Goal: Transaction & Acquisition: Book appointment/travel/reservation

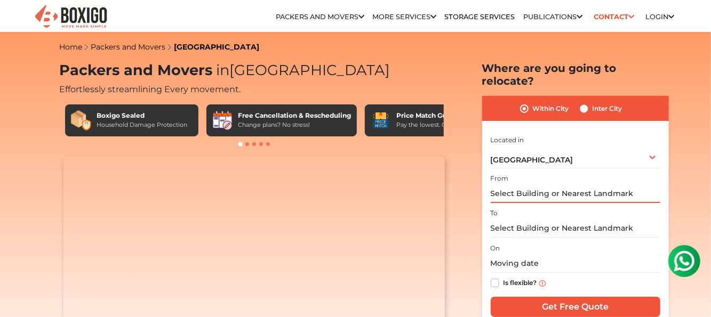
click at [521, 186] on input "text" at bounding box center [575, 193] width 170 height 19
click at [518, 184] on input "text" at bounding box center [575, 193] width 170 height 19
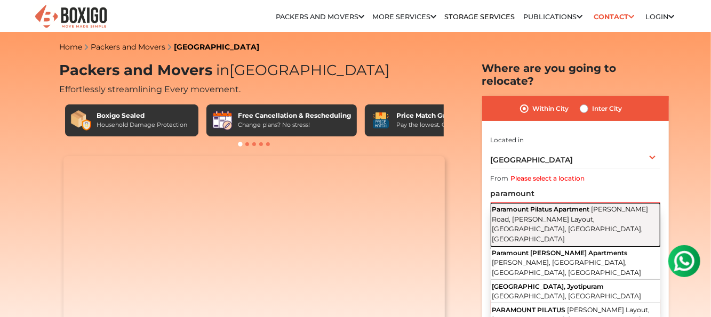
click at [552, 208] on span "[PERSON_NAME] Road, [PERSON_NAME] Layout, [GEOGRAPHIC_DATA], [GEOGRAPHIC_DATA],…" at bounding box center [570, 224] width 156 height 38
type input "Paramount Pilatus Apartment, [PERSON_NAME][GEOGRAPHIC_DATA][PERSON_NAME], [GEOG…"
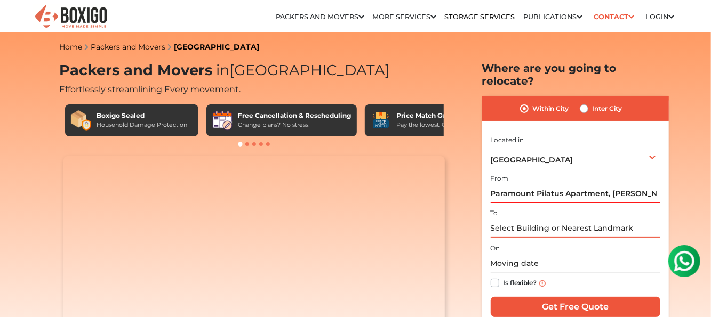
click at [522, 219] on input "text" at bounding box center [575, 228] width 170 height 19
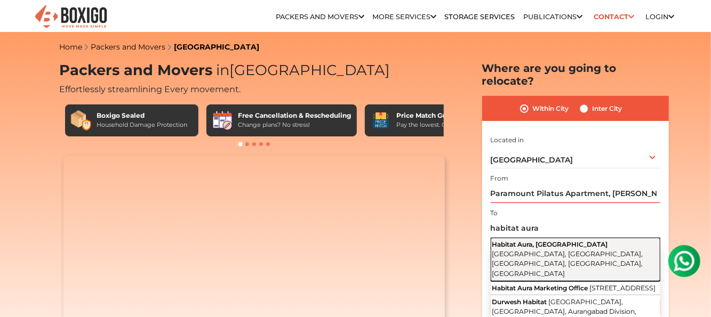
click at [539, 250] on span "Balmuri Main Road, Pai Layout, Hulimavu, Bengaluru, Karnataka" at bounding box center [567, 264] width 151 height 28
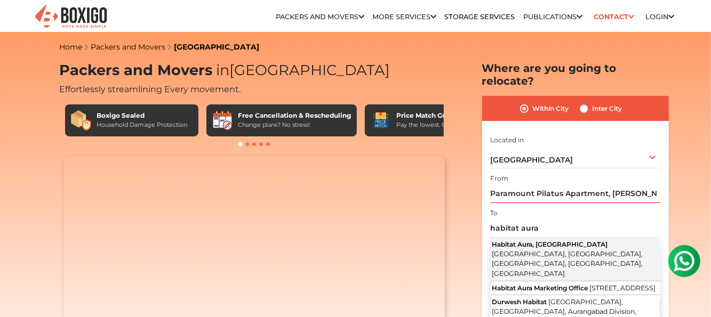
type input "Habitat Aura, Bannerghatta Road, Balmuri Main Road, Pai Layout, Hulimavu, Benga…"
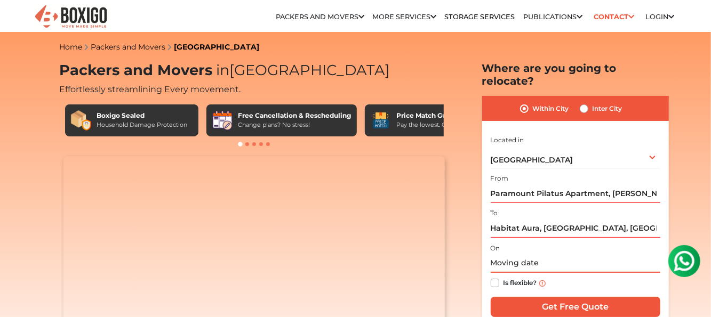
click at [522, 254] on input "text" at bounding box center [575, 263] width 170 height 19
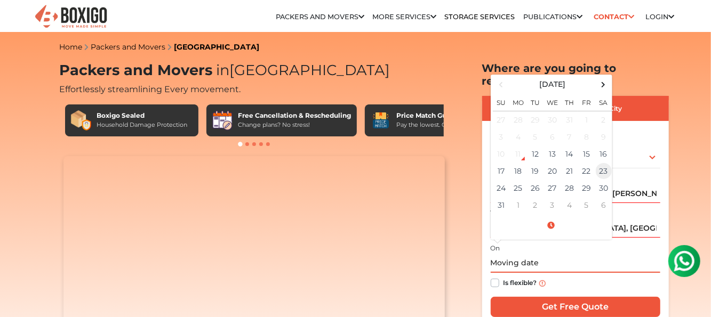
click at [604, 163] on td "23" at bounding box center [603, 171] width 17 height 17
click at [546, 254] on input "08/23/2025 12:00 AM" at bounding box center [575, 263] width 170 height 19
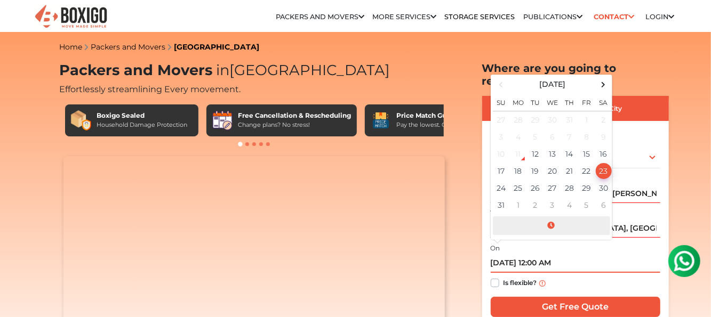
click at [551, 216] on span at bounding box center [551, 225] width 117 height 19
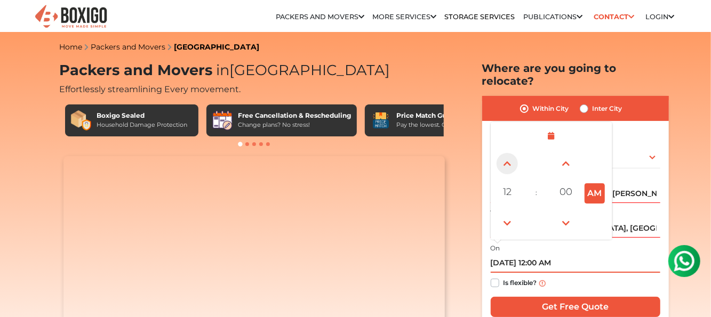
click at [510, 153] on span at bounding box center [506, 163] width 21 height 21
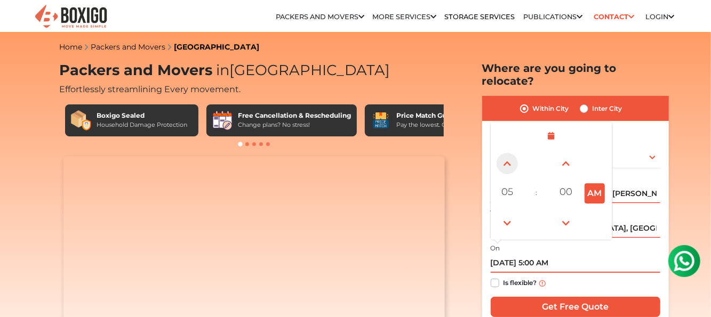
click at [510, 153] on span at bounding box center [506, 163] width 21 height 21
type input "08/23/2025 9:00 AM"
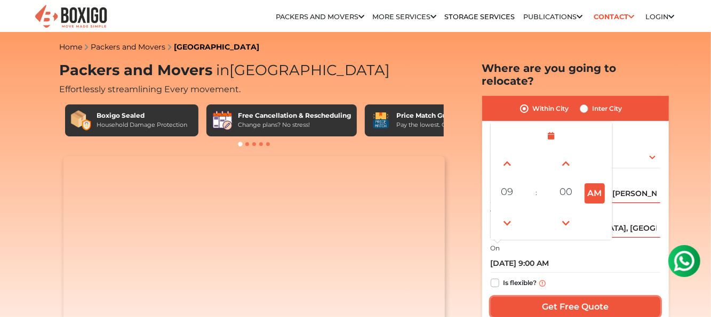
click at [581, 297] on input "Get Free Quote" at bounding box center [575, 307] width 170 height 20
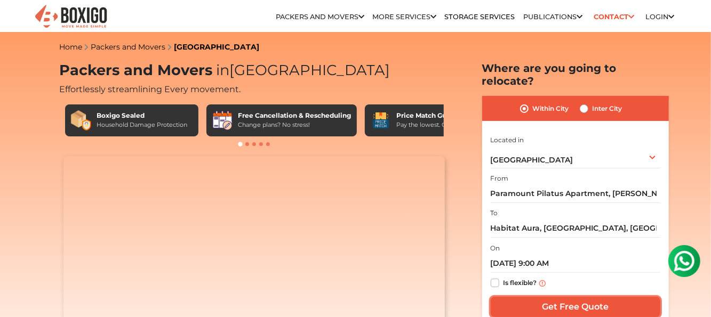
click at [581, 297] on input "Get Free Quote" at bounding box center [575, 307] width 170 height 20
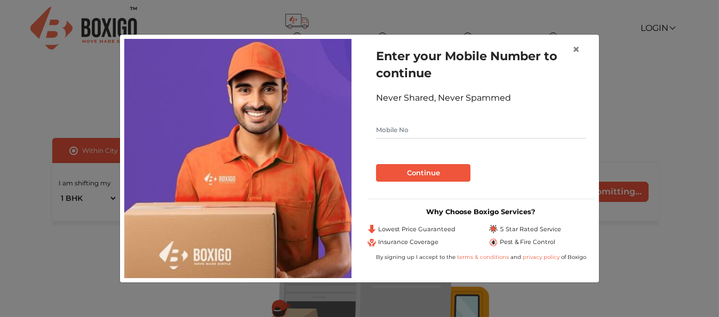
click at [412, 131] on input "text" at bounding box center [481, 130] width 210 height 17
type input "8073853477"
click at [449, 177] on button "Continue" at bounding box center [423, 173] width 94 height 18
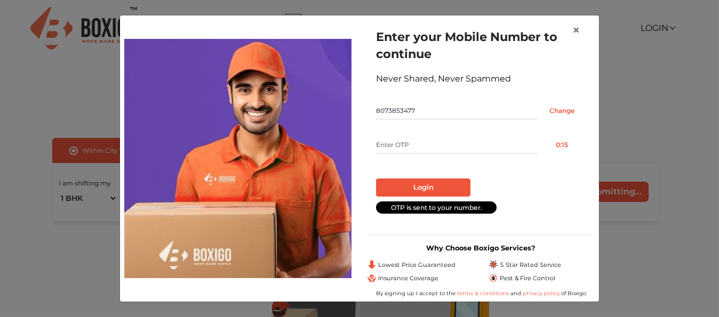
click at [487, 143] on input "text" at bounding box center [457, 144] width 162 height 17
type input "7552"
click at [431, 186] on button "Login" at bounding box center [423, 188] width 94 height 18
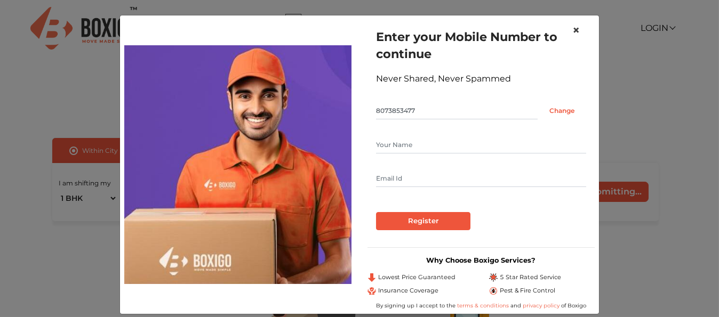
click at [572, 30] on span "×" at bounding box center [575, 29] width 7 height 15
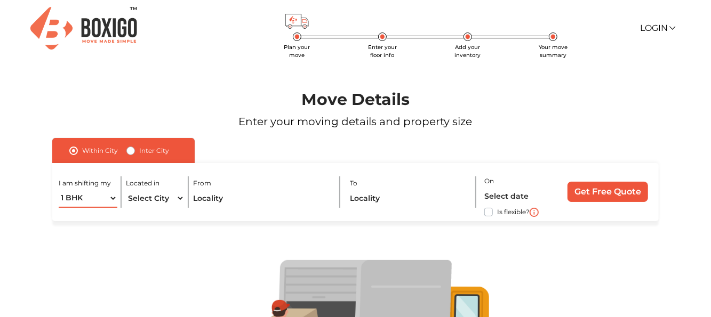
click at [110, 199] on select "1 BHK 2 BHK 3 BHK 3 + BHK FEW ITEMS" at bounding box center [88, 198] width 59 height 19
select select "2 BHK"
click at [59, 189] on select "1 BHK 2 BHK 3 BHK 3 + BHK FEW ITEMS" at bounding box center [88, 198] width 59 height 19
click at [181, 196] on select "Select City [GEOGRAPHIC_DATA] [GEOGRAPHIC_DATA] [GEOGRAPHIC_DATA] [GEOGRAPHIC_D…" at bounding box center [155, 198] width 59 height 19
select select "[GEOGRAPHIC_DATA]"
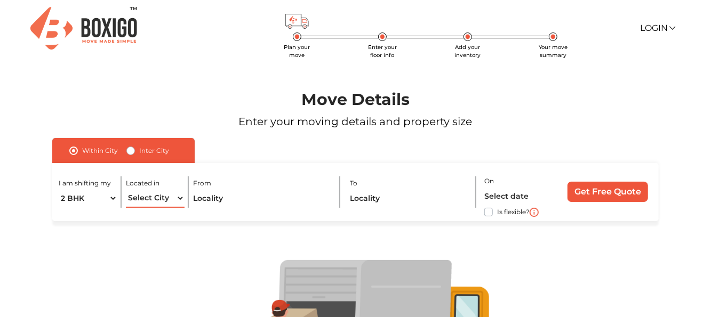
click at [126, 189] on select "Select City [GEOGRAPHIC_DATA] [GEOGRAPHIC_DATA] [GEOGRAPHIC_DATA] [GEOGRAPHIC_D…" at bounding box center [155, 198] width 59 height 19
click at [267, 199] on input "text" at bounding box center [262, 198] width 139 height 19
click at [235, 201] on input "text" at bounding box center [262, 198] width 139 height 19
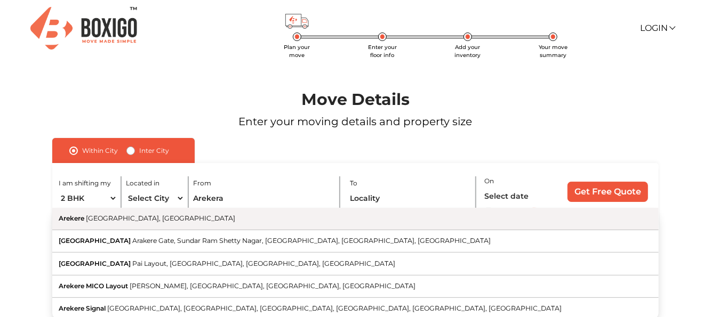
click at [102, 216] on span "[GEOGRAPHIC_DATA], [GEOGRAPHIC_DATA]" at bounding box center [160, 218] width 149 height 8
type input "Arekere, [GEOGRAPHIC_DATA], [GEOGRAPHIC_DATA]"
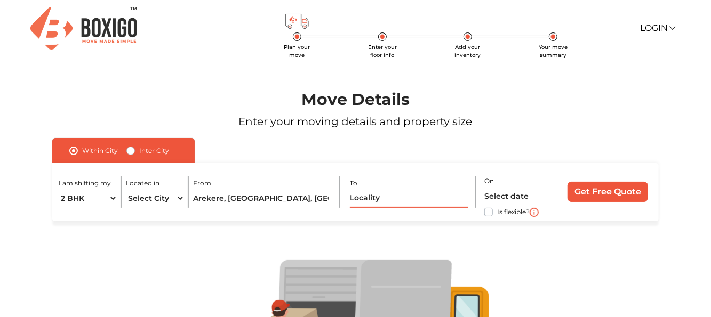
click at [363, 197] on input "text" at bounding box center [409, 198] width 118 height 19
type input "a"
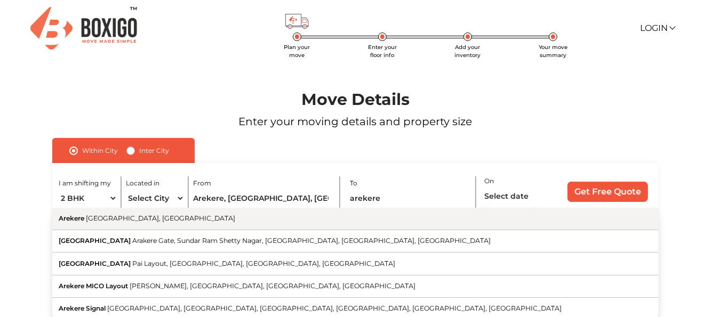
click at [130, 219] on span "[GEOGRAPHIC_DATA], [GEOGRAPHIC_DATA]" at bounding box center [160, 218] width 149 height 8
type input "Arekere, [GEOGRAPHIC_DATA], [GEOGRAPHIC_DATA]"
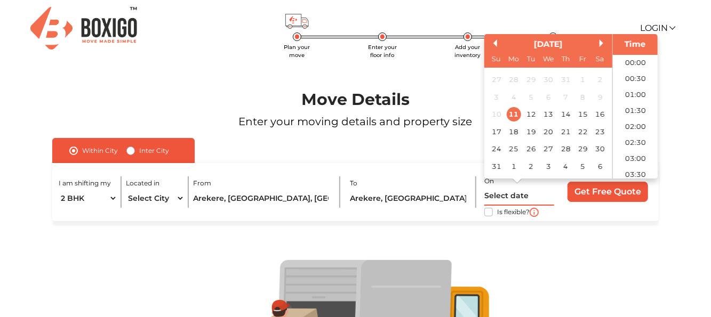
click at [501, 195] on input "text" at bounding box center [519, 196] width 70 height 19
click at [597, 129] on div "23" at bounding box center [600, 132] width 14 height 14
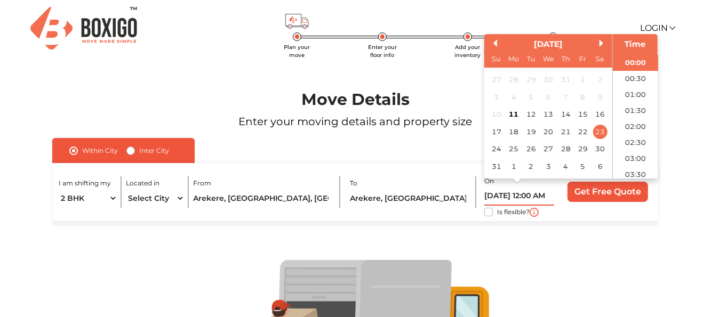
click at [538, 198] on input "[DATE] 12:00 AM" at bounding box center [519, 196] width 70 height 19
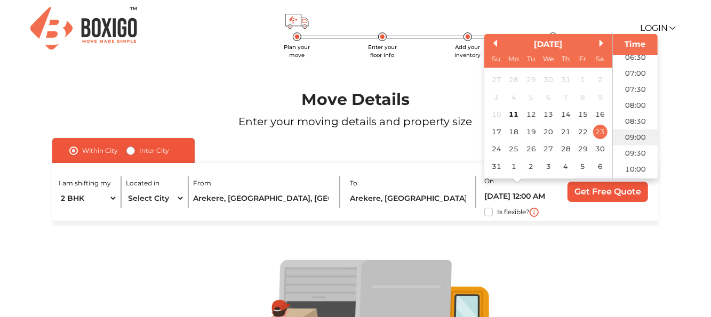
click at [635, 135] on li "09:00" at bounding box center [635, 138] width 45 height 16
type input "[DATE] 9:00 AM"
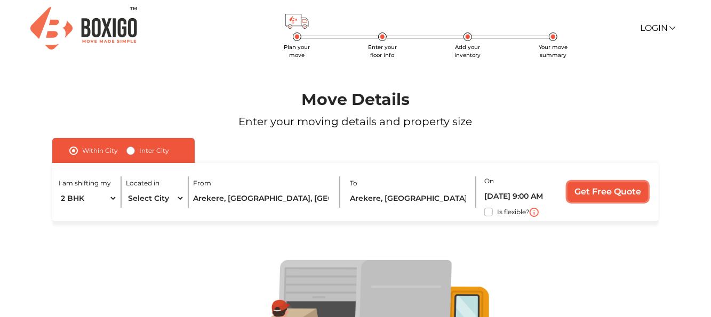
click at [608, 192] on input "Get Free Quote" at bounding box center [607, 192] width 80 height 20
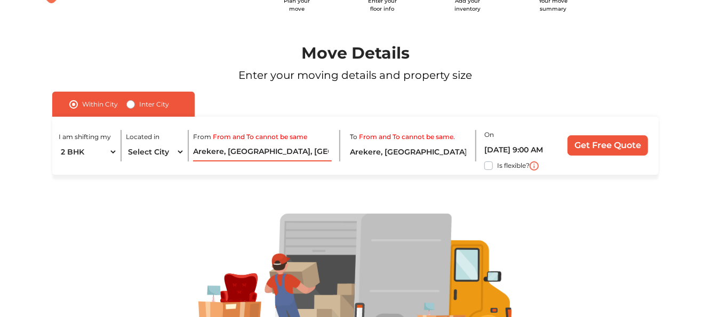
scroll to position [0, 0]
